Goal: Task Accomplishment & Management: Complete application form

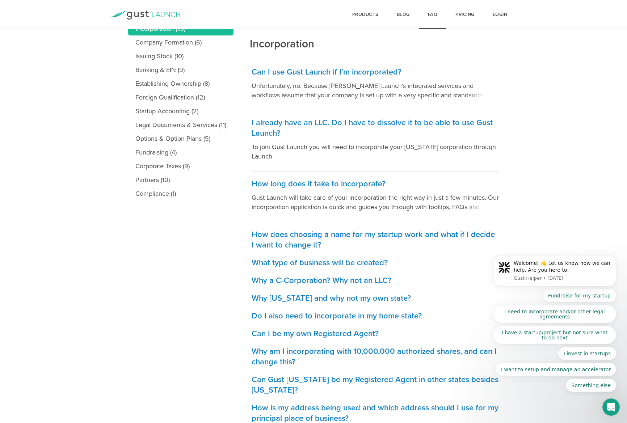
scroll to position [43, 0]
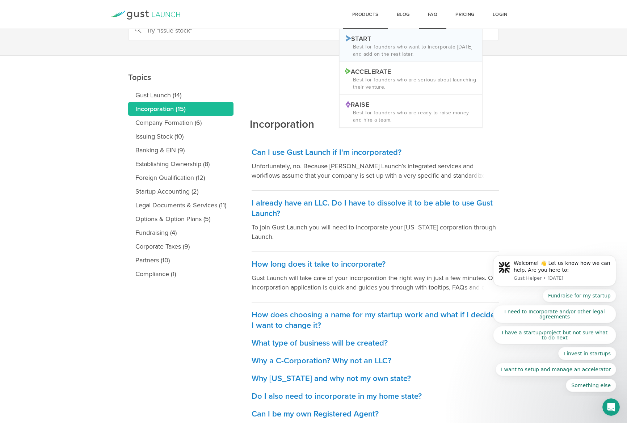
click at [366, 36] on p "Start Logo START" at bounding box center [411, 38] width 132 height 8
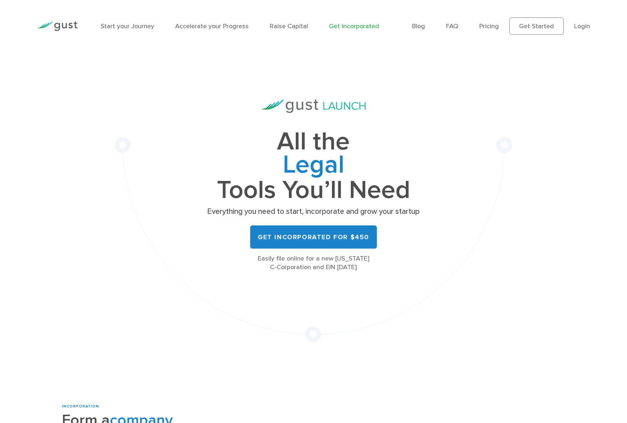
click at [341, 26] on link "Get Incorporated" at bounding box center [354, 26] width 50 height 8
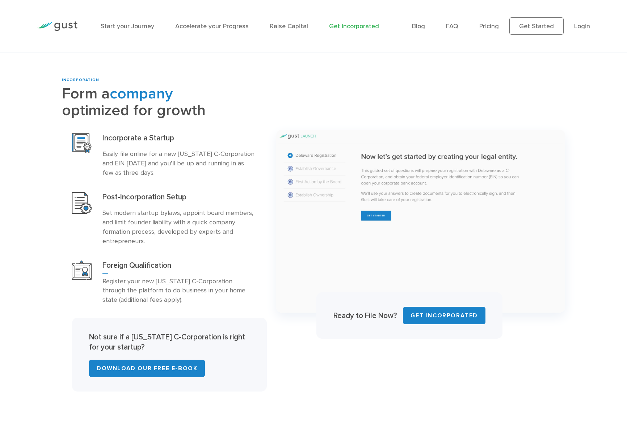
scroll to position [331, 0]
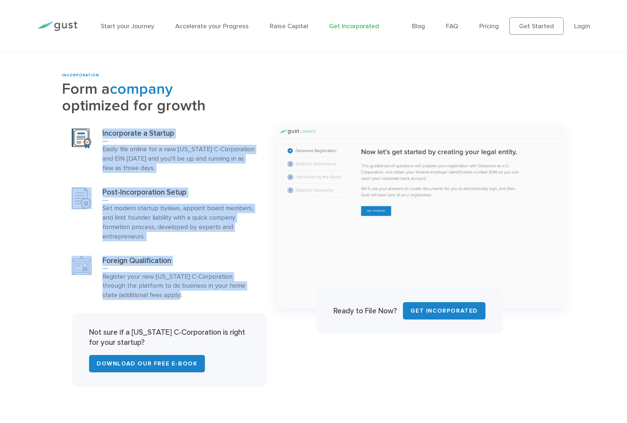
drag, startPoint x: 102, startPoint y: 130, endPoint x: 197, endPoint y: 291, distance: 186.6
click at [197, 292] on div "Incorporate a Startup Easily file online for a new Delaware C-Corporation and E…" at bounding box center [163, 214] width 203 height 186
copy div "Incorporate a Startup Easily file online for a new Delaware C-Corporation and E…"
